Goal: Navigation & Orientation: Find specific page/section

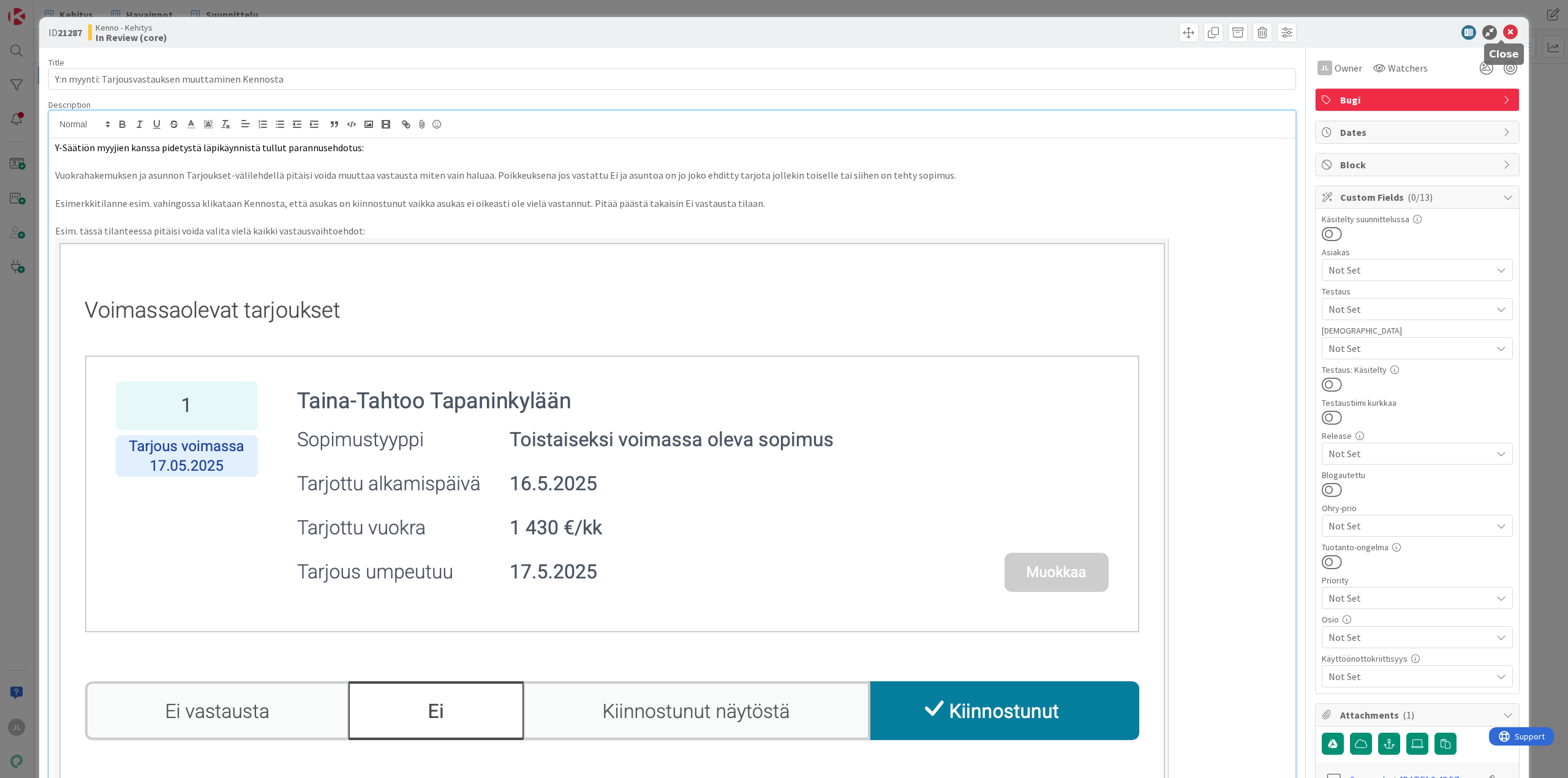
click at [1504, 30] on icon at bounding box center [1511, 33] width 15 height 15
